Goal: Information Seeking & Learning: Learn about a topic

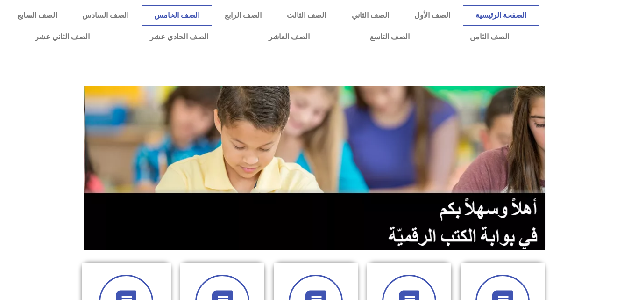
click at [212, 13] on link "الصف الخامس" at bounding box center [177, 15] width 71 height 21
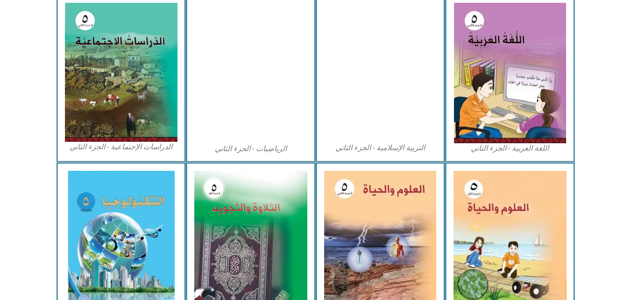
scroll to position [514, 0]
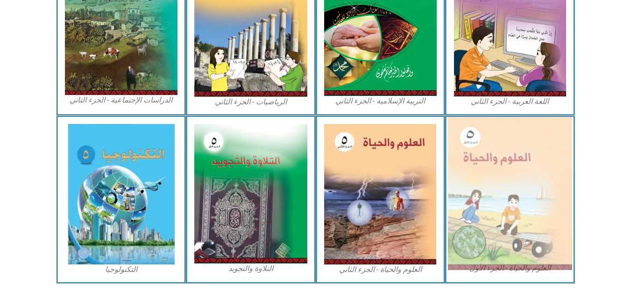
click at [505, 180] on img at bounding box center [510, 193] width 124 height 153
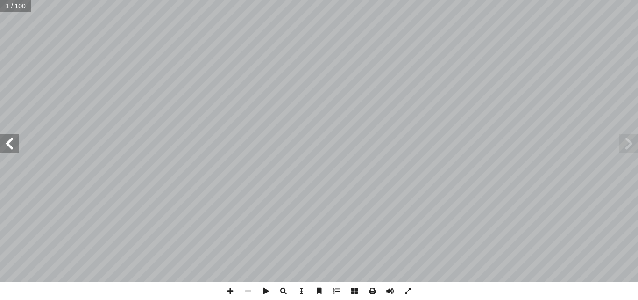
click at [16, 147] on span at bounding box center [9, 143] width 19 height 19
click at [16, 144] on span at bounding box center [9, 143] width 19 height 19
click at [16, 143] on span at bounding box center [9, 143] width 19 height 19
click at [2, 152] on span at bounding box center [9, 143] width 19 height 19
click at [4, 143] on span at bounding box center [9, 143] width 19 height 19
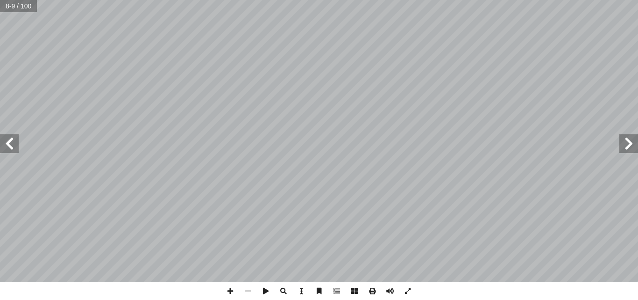
click at [4, 146] on span at bounding box center [9, 143] width 19 height 19
click at [9, 146] on span at bounding box center [9, 143] width 19 height 19
click at [638, 143] on span at bounding box center [629, 143] width 19 height 19
click at [0, 140] on span at bounding box center [9, 143] width 19 height 19
click at [12, 141] on span at bounding box center [9, 143] width 19 height 19
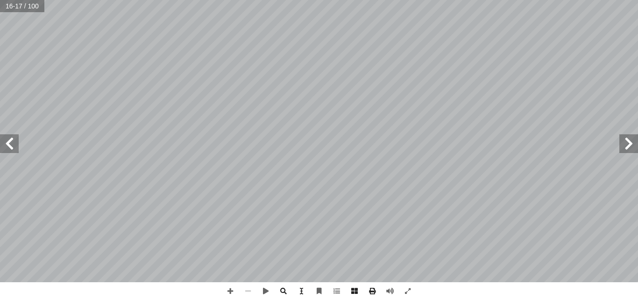
click at [11, 145] on span at bounding box center [9, 143] width 19 height 19
click at [15, 146] on span at bounding box center [9, 143] width 19 height 19
click at [8, 143] on span at bounding box center [9, 143] width 19 height 19
click at [4, 144] on span at bounding box center [9, 143] width 19 height 19
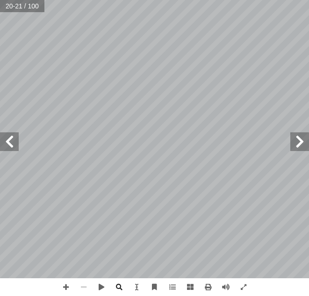
click at [7, 143] on span at bounding box center [9, 141] width 19 height 19
click at [5, 140] on span at bounding box center [9, 141] width 19 height 19
click at [7, 147] on span at bounding box center [9, 141] width 19 height 19
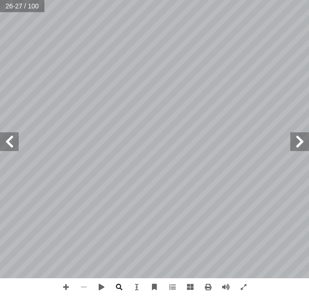
click at [6, 150] on span at bounding box center [9, 141] width 19 height 19
click at [5, 146] on span at bounding box center [9, 141] width 19 height 19
click at [4, 141] on span at bounding box center [9, 141] width 19 height 19
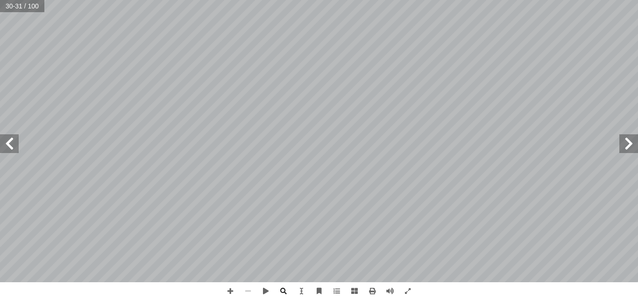
click at [6, 149] on span at bounding box center [9, 143] width 19 height 19
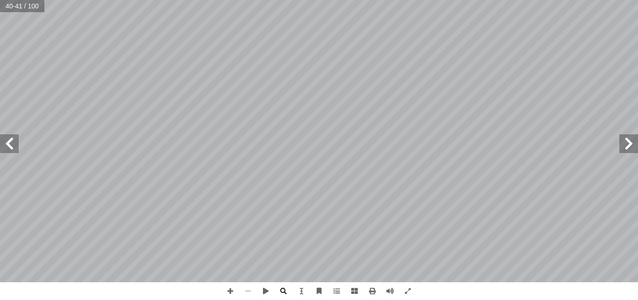
click at [6, 149] on span at bounding box center [9, 143] width 19 height 19
click at [233, 291] on span at bounding box center [230, 291] width 18 height 18
click at [7, 147] on span at bounding box center [9, 143] width 19 height 19
click at [6, 146] on span at bounding box center [9, 143] width 19 height 19
click at [12, 139] on span at bounding box center [9, 143] width 19 height 19
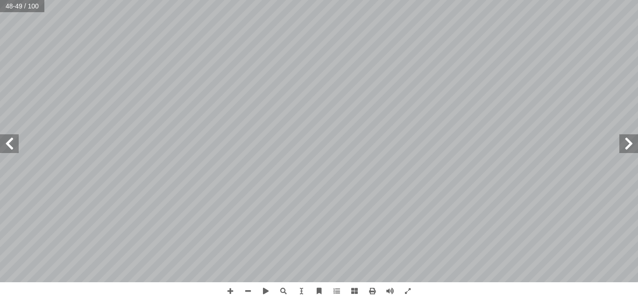
click at [11, 147] on span at bounding box center [9, 143] width 19 height 19
click at [10, 150] on span at bounding box center [9, 143] width 19 height 19
click at [230, 289] on span at bounding box center [230, 291] width 18 height 18
click at [6, 146] on span at bounding box center [9, 143] width 19 height 19
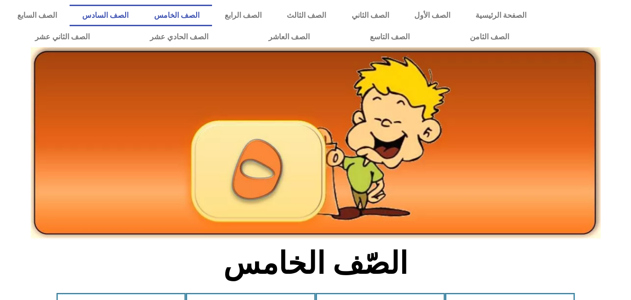
click at [141, 15] on link "الصف السادس" at bounding box center [105, 15] width 71 height 21
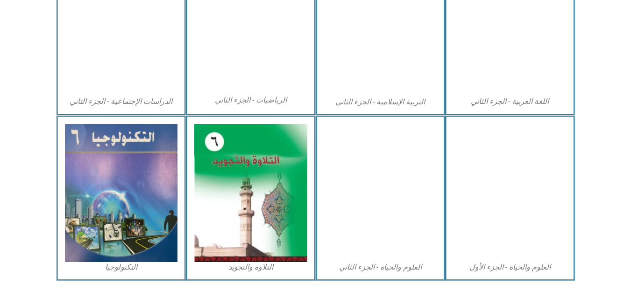
scroll to position [514, 0]
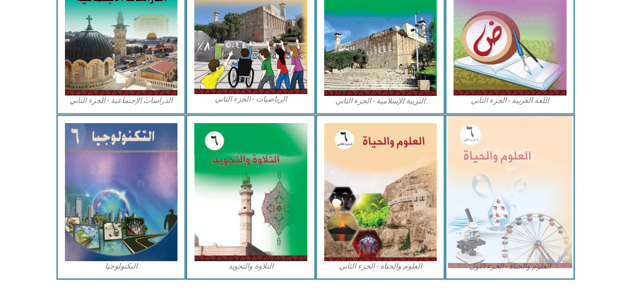
click at [486, 178] on img at bounding box center [510, 191] width 124 height 151
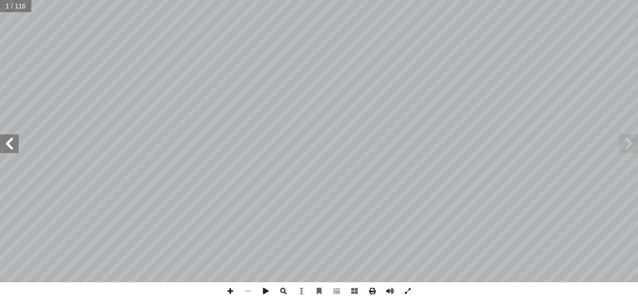
click at [0, 147] on span at bounding box center [9, 143] width 19 height 19
click at [0, 151] on span at bounding box center [9, 143] width 19 height 19
click at [222, 290] on span at bounding box center [230, 291] width 18 height 18
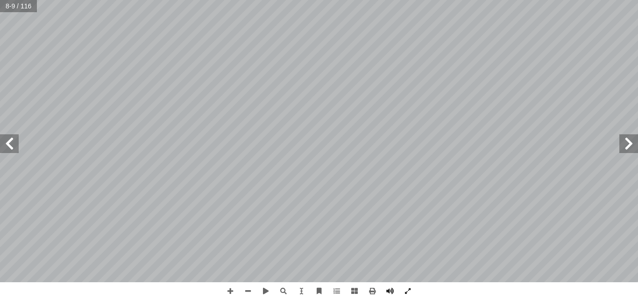
click at [7, 141] on span at bounding box center [9, 143] width 19 height 19
click at [12, 142] on span at bounding box center [9, 143] width 19 height 19
click at [10, 146] on span at bounding box center [9, 143] width 19 height 19
click at [10, 150] on span at bounding box center [9, 143] width 19 height 19
drag, startPoint x: 2, startPoint y: 149, endPoint x: 12, endPoint y: 147, distance: 9.6
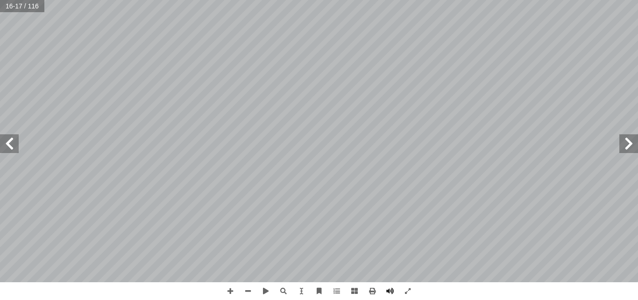
click at [3, 149] on span at bounding box center [9, 143] width 19 height 19
click at [11, 140] on span at bounding box center [9, 143] width 19 height 19
click at [6, 148] on span at bounding box center [9, 143] width 19 height 19
click at [12, 146] on span at bounding box center [9, 143] width 19 height 19
click at [5, 149] on span at bounding box center [9, 143] width 19 height 19
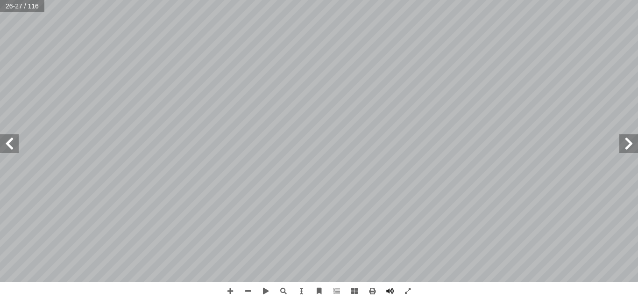
click at [12, 146] on span at bounding box center [9, 143] width 19 height 19
click at [16, 146] on span at bounding box center [9, 143] width 19 height 19
click at [6, 141] on span at bounding box center [9, 143] width 19 height 19
click at [15, 149] on span at bounding box center [9, 143] width 19 height 19
click at [0, 149] on span at bounding box center [9, 143] width 19 height 19
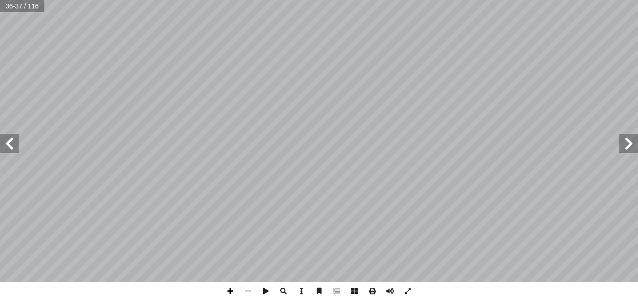
click at [231, 290] on span at bounding box center [230, 291] width 18 height 18
click at [2, 143] on span at bounding box center [9, 143] width 19 height 19
click at [246, 287] on span at bounding box center [248, 291] width 18 height 18
